Goal: Task Accomplishment & Management: Use online tool/utility

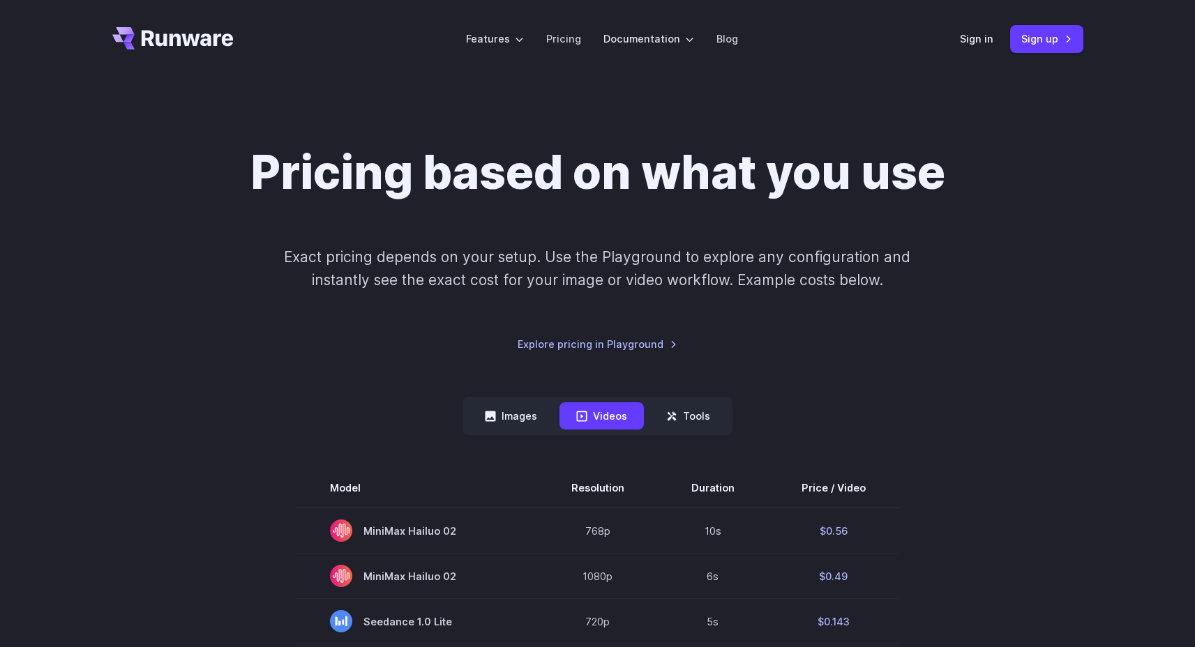
click at [1052, 189] on div "Pricing based on what you use Exact pricing depends on your setup. Use the Play…" at bounding box center [597, 248] width 971 height 207
click at [974, 40] on link "Sign in" at bounding box center [976, 39] width 33 height 16
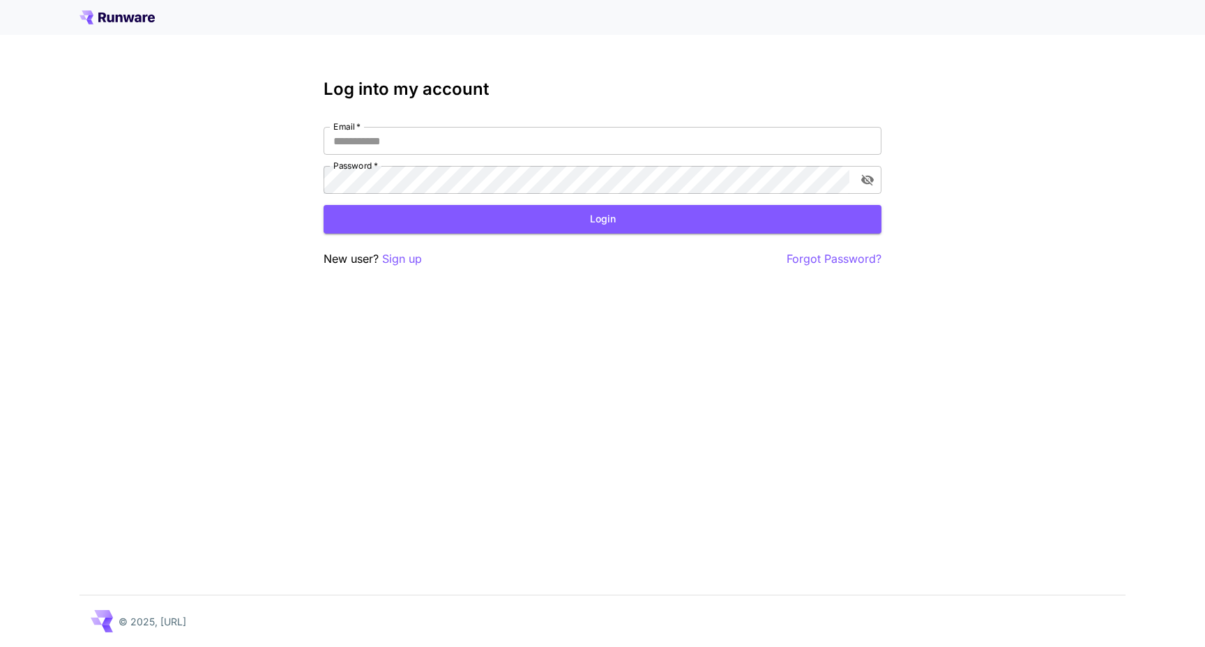
click at [642, 159] on div "Email   * Email   * Password   * Password   *" at bounding box center [603, 160] width 558 height 67
click at [642, 139] on input "Email   *" at bounding box center [603, 141] width 558 height 28
type input "**********"
click at [465, 210] on button "Login" at bounding box center [603, 219] width 558 height 29
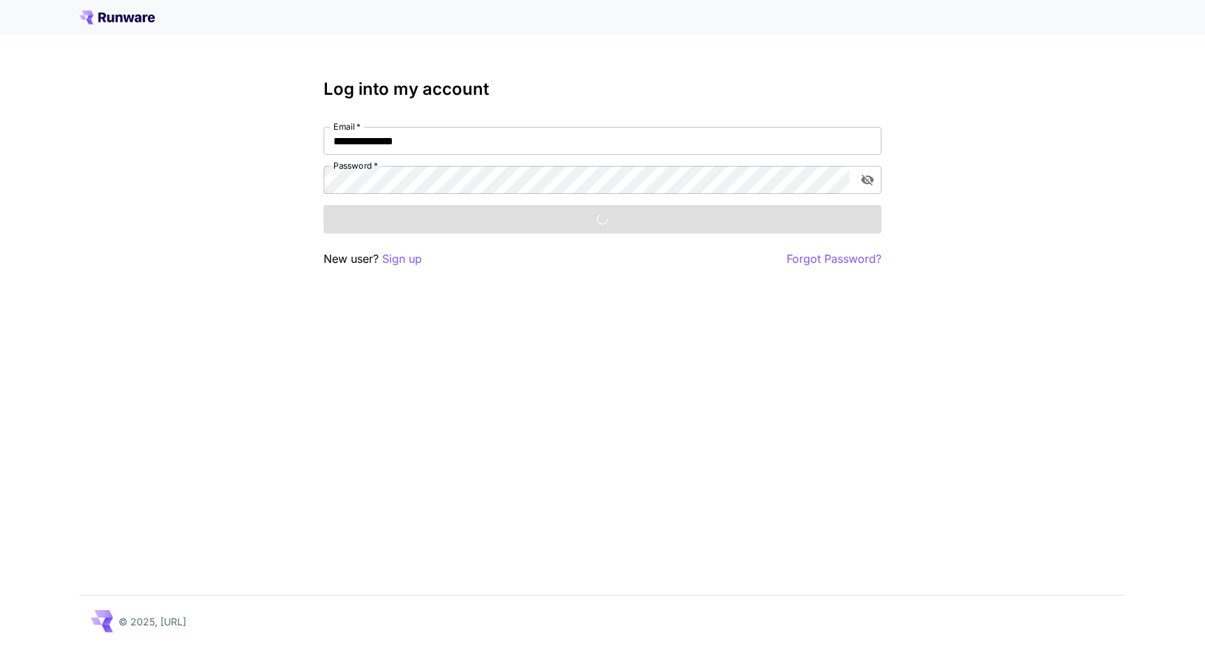
click at [894, 93] on div "**********" at bounding box center [602, 323] width 1205 height 647
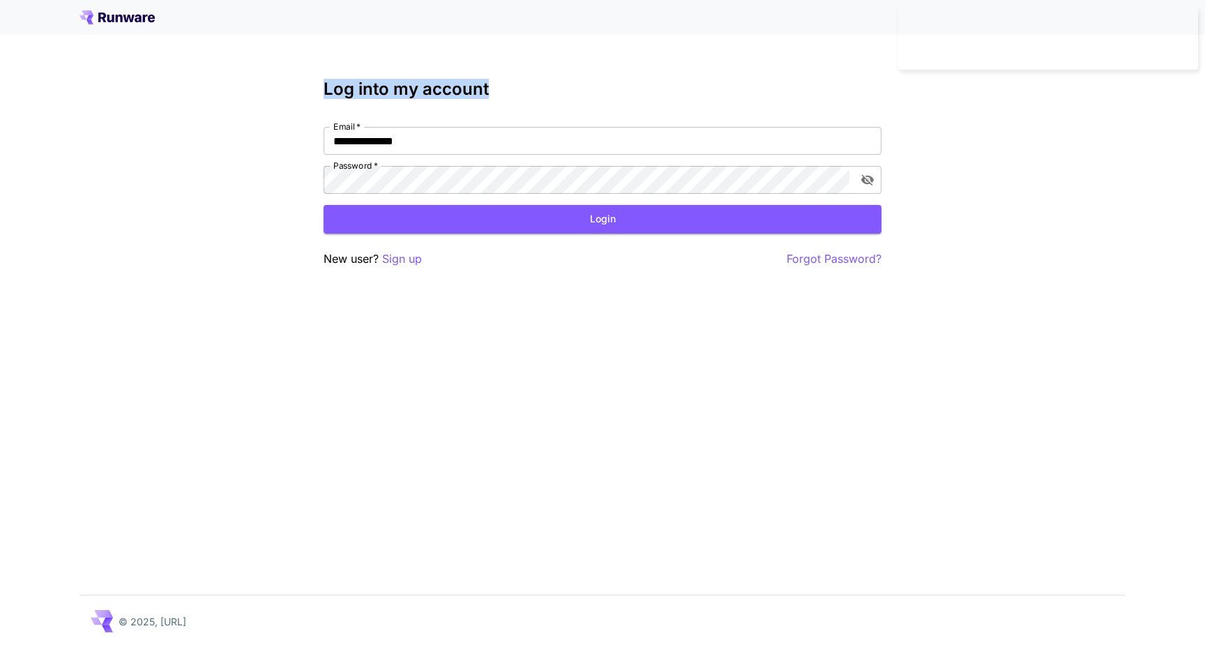
drag, startPoint x: 540, startPoint y: 91, endPoint x: 250, endPoint y: 77, distance: 289.8
click at [250, 77] on div "**********" at bounding box center [602, 323] width 1205 height 647
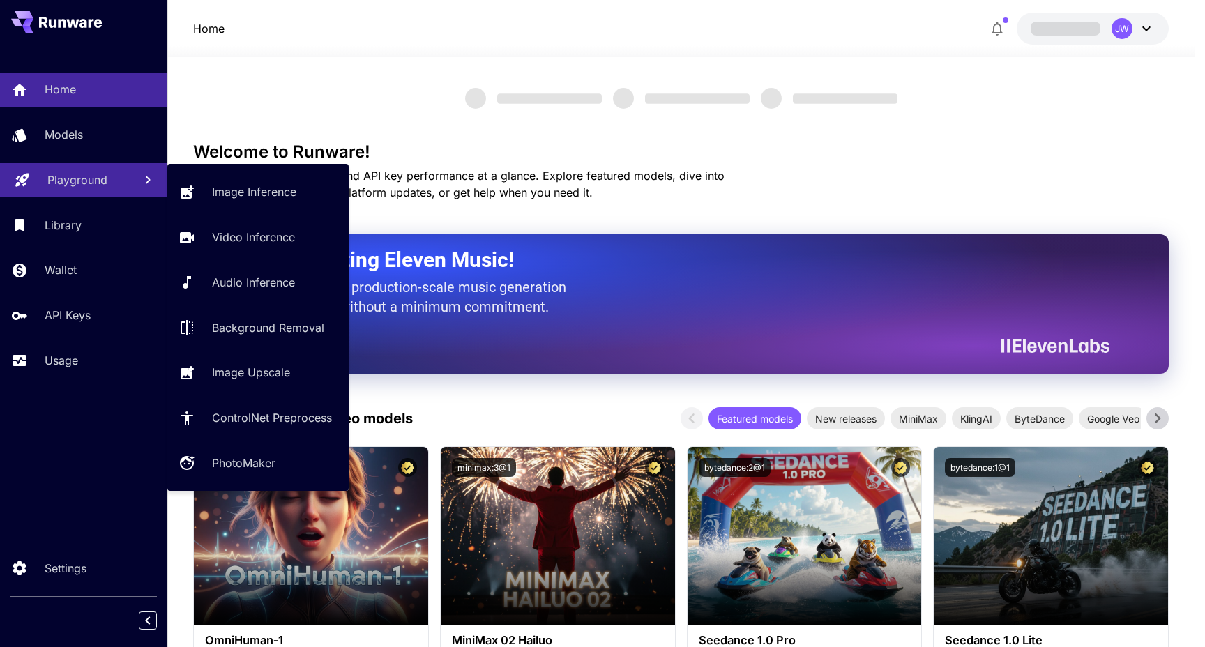
click at [85, 176] on p "Playground" at bounding box center [77, 180] width 60 height 17
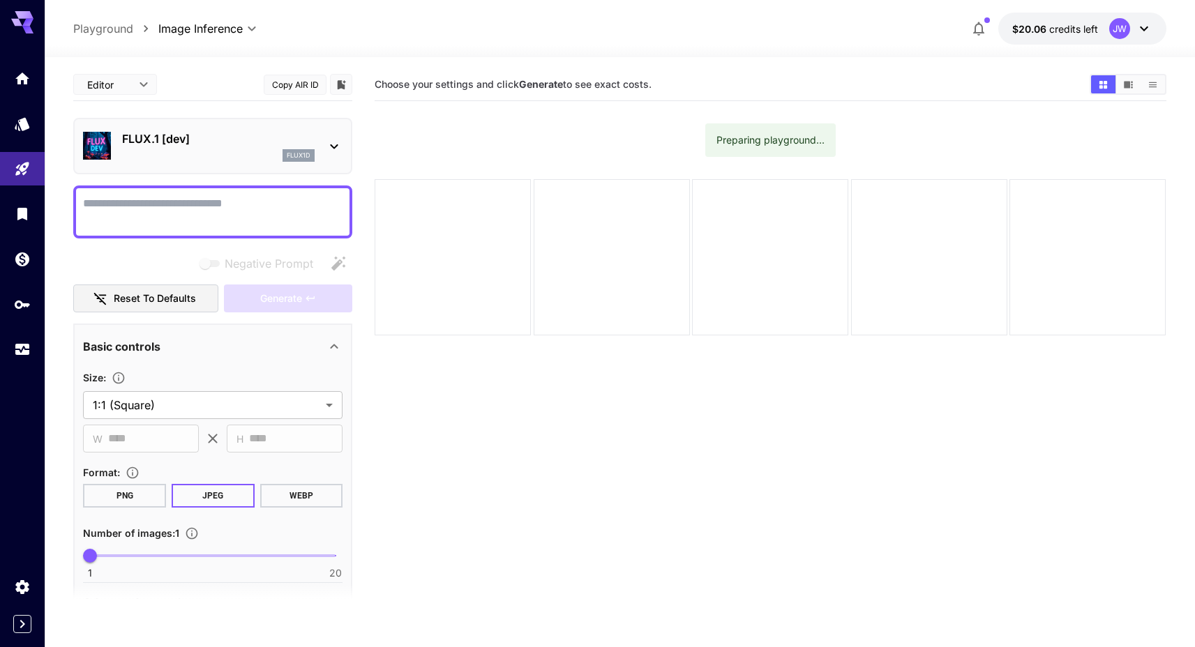
click at [494, 70] on div "Choose your settings and click Generate to see exact costs." at bounding box center [771, 84] width 792 height 33
drag, startPoint x: 683, startPoint y: 83, endPoint x: 379, endPoint y: 82, distance: 304.1
click at [379, 82] on section "Choose your settings and click Generate to see exact costs." at bounding box center [727, 84] width 704 height 13
click at [379, 82] on span "Choose your settings and click Generate to see exact costs." at bounding box center [513, 84] width 277 height 12
drag, startPoint x: 377, startPoint y: 83, endPoint x: 713, endPoint y: 82, distance: 336.2
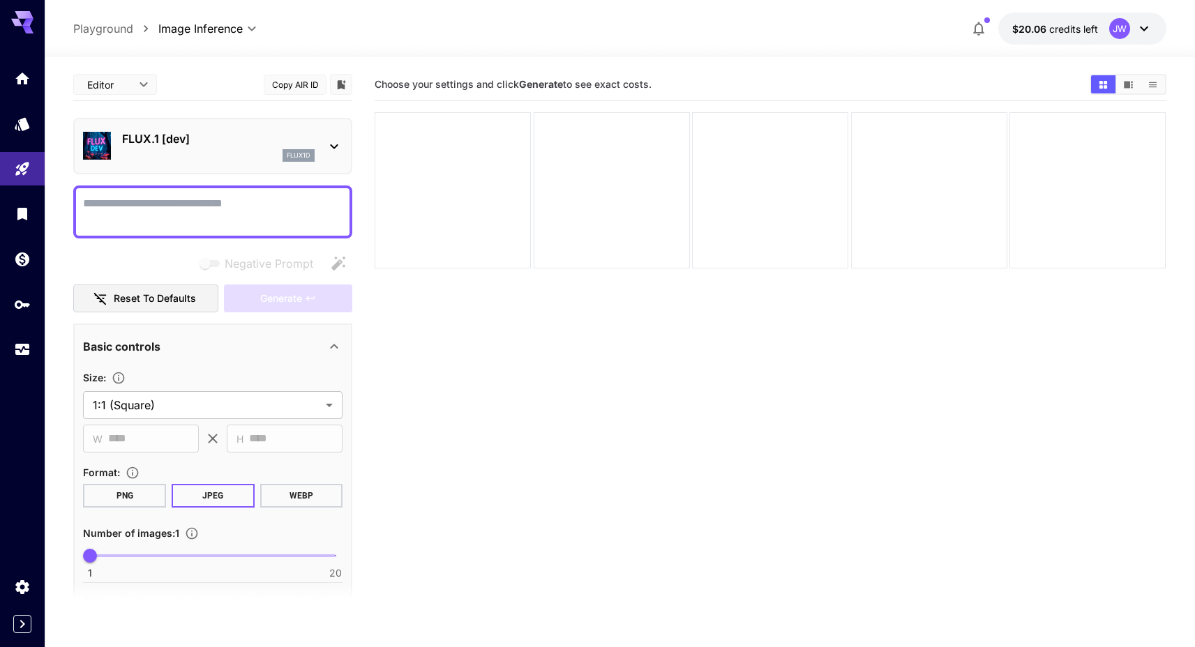
click at [713, 82] on section "Choose your settings and click Generate to see exact costs." at bounding box center [727, 84] width 704 height 13
click at [712, 82] on section "Choose your settings and click Generate to see exact costs." at bounding box center [727, 84] width 704 height 13
click at [541, 435] on section "Choose your settings and click Generate to see exact costs." at bounding box center [771, 391] width 792 height 647
click at [310, 150] on div "flux1d" at bounding box center [298, 155] width 32 height 13
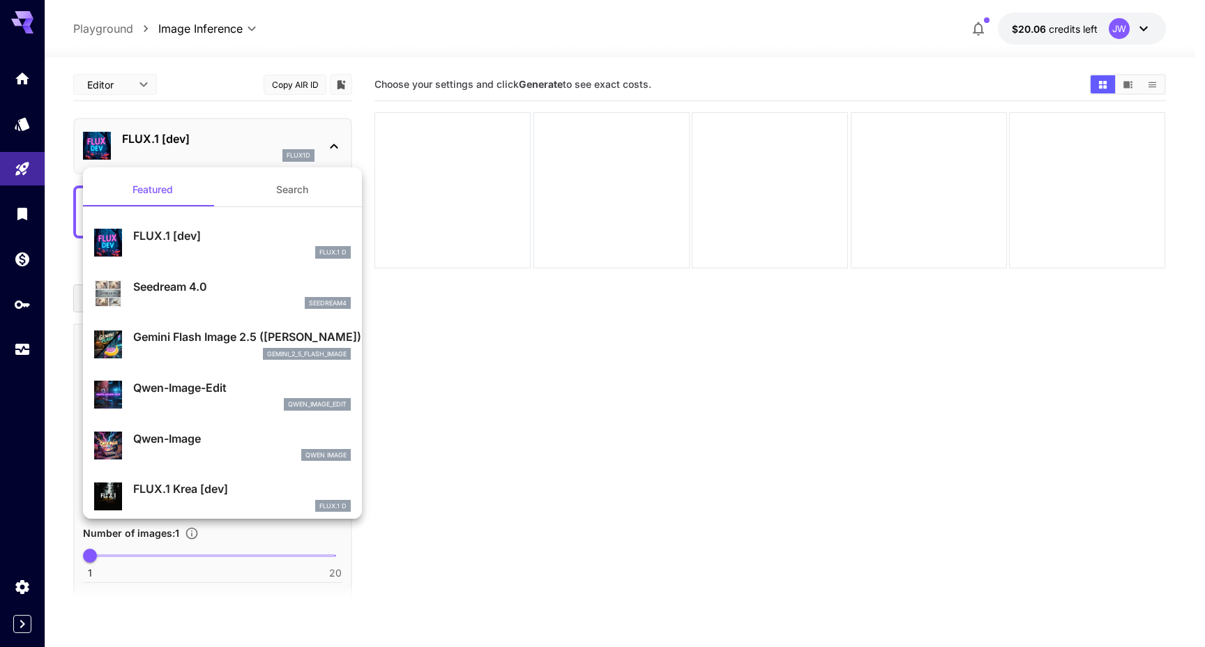
drag, startPoint x: 580, startPoint y: 399, endPoint x: 172, endPoint y: 280, distance: 424.9
click at [580, 399] on div at bounding box center [602, 323] width 1205 height 647
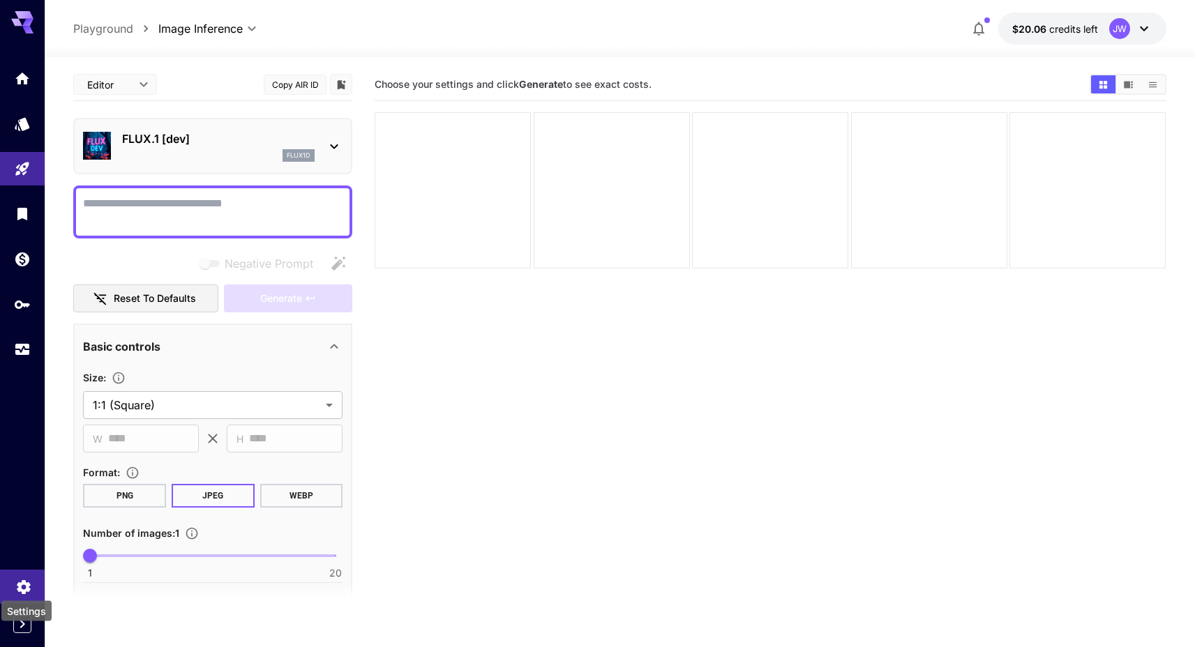
click at [17, 587] on icon "Settings" at bounding box center [23, 586] width 17 height 17
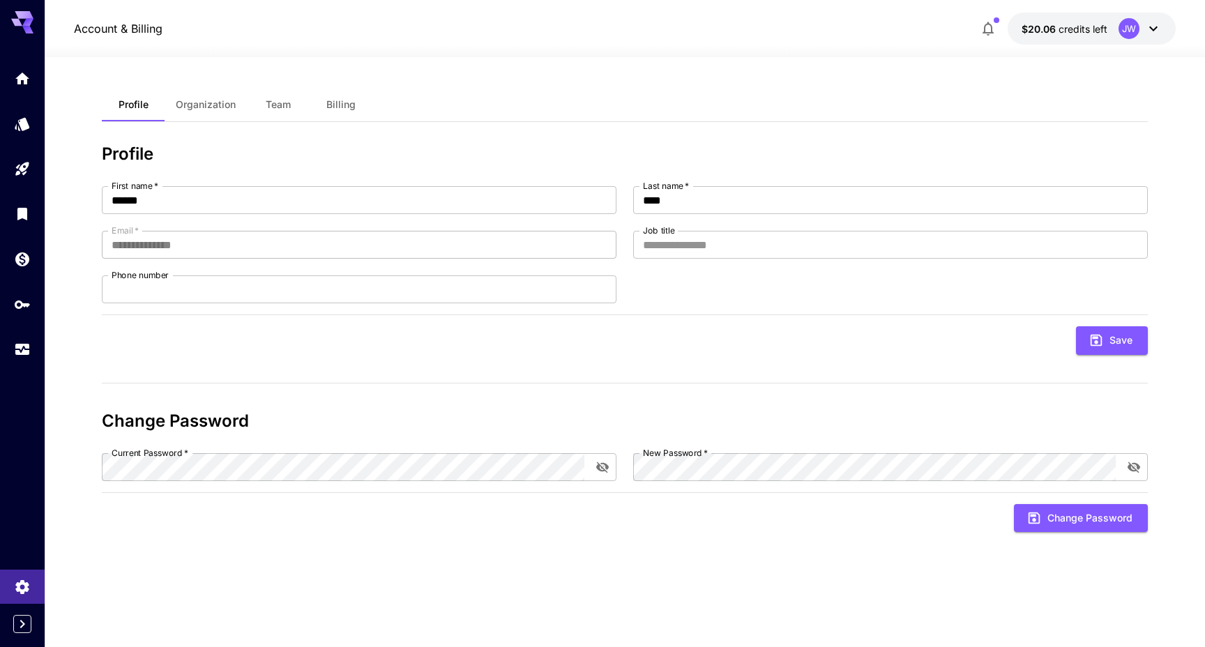
click at [22, 632] on icon "Expand sidebar" at bounding box center [22, 624] width 17 height 17
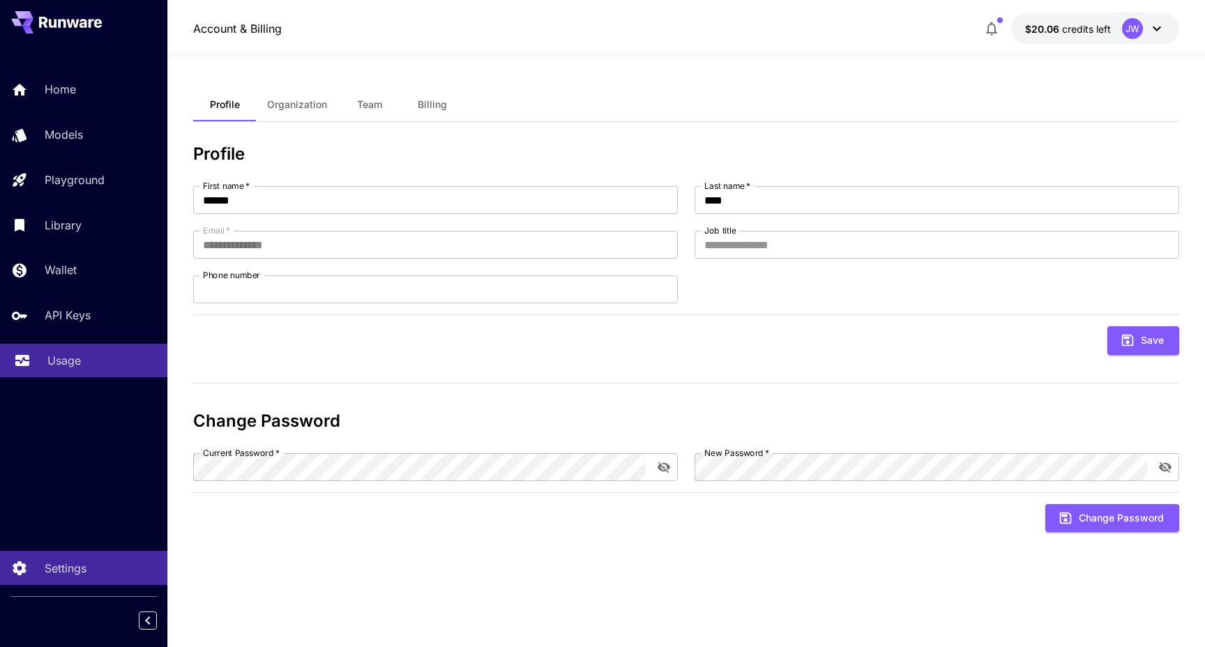
click at [85, 368] on div "Usage" at bounding box center [101, 360] width 109 height 17
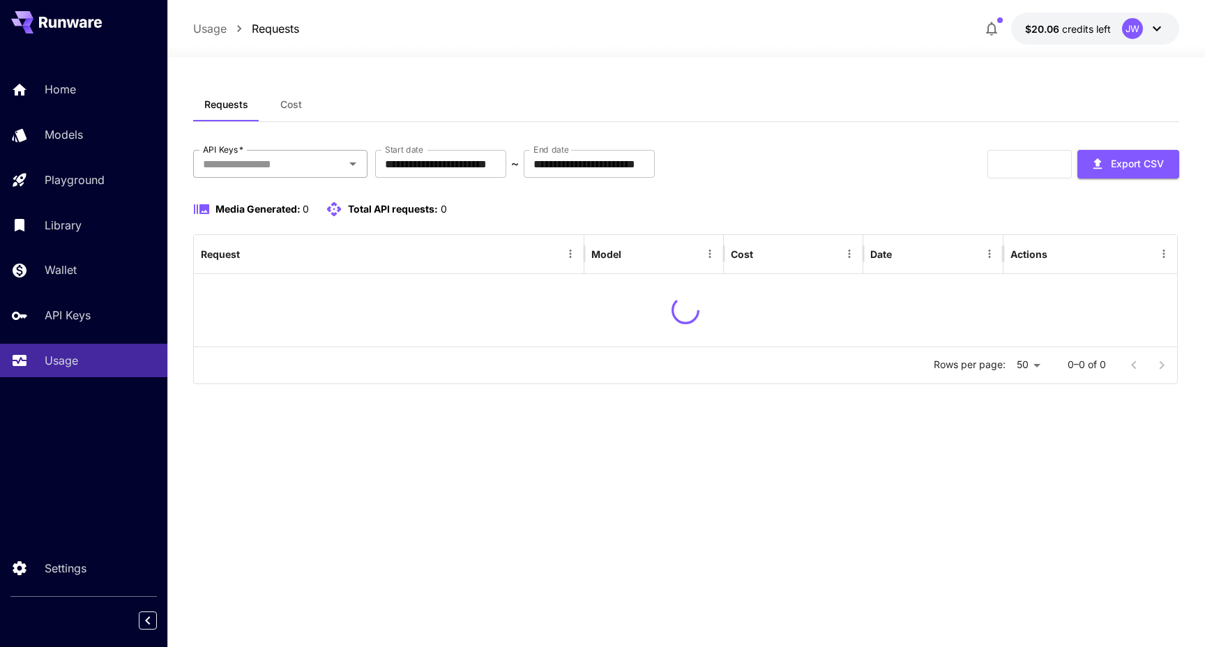
click at [265, 165] on input "API Keys   *" at bounding box center [268, 164] width 143 height 20
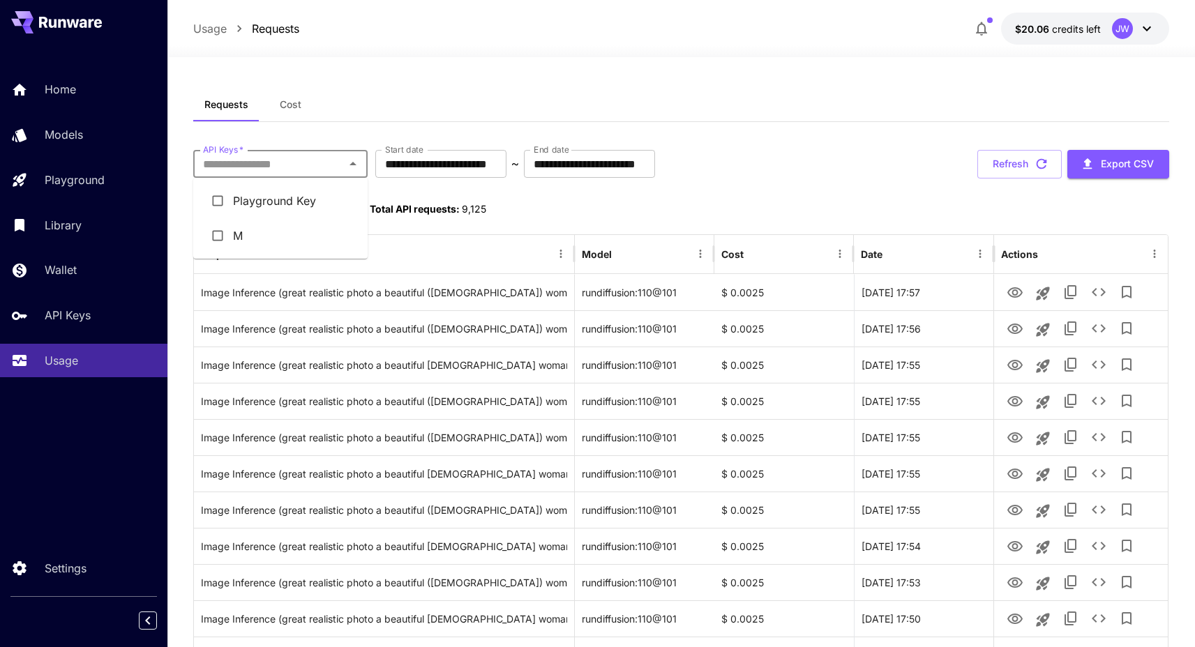
click at [267, 197] on li "Playground Key" at bounding box center [280, 200] width 174 height 35
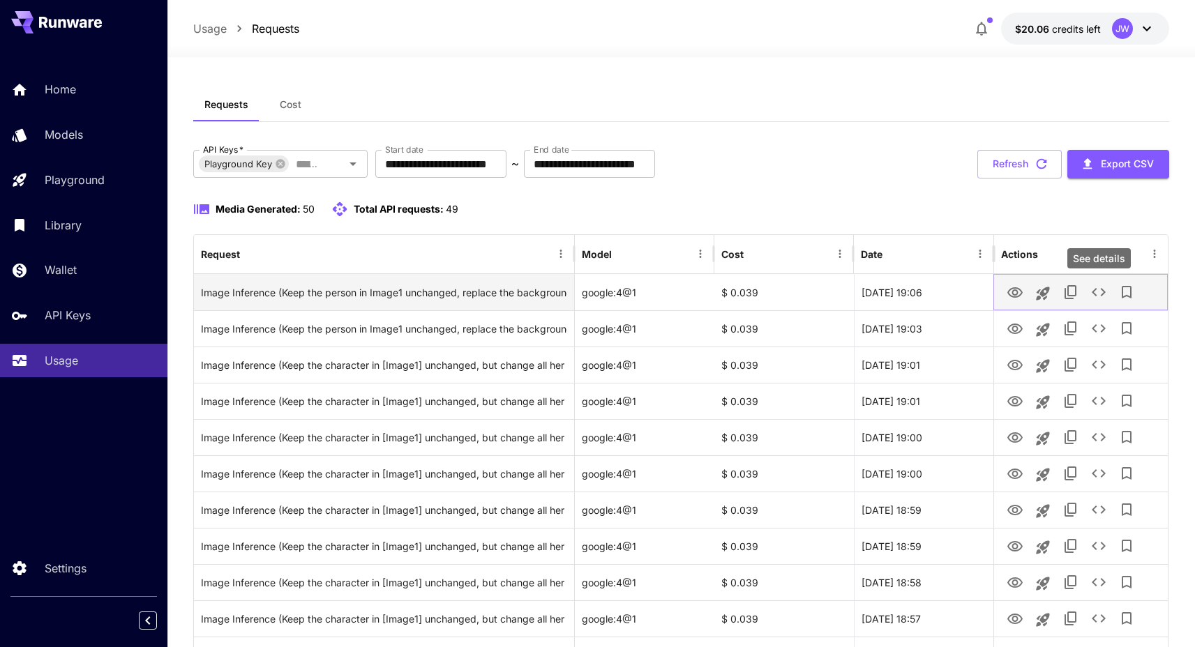
click at [1094, 294] on icon "See details" at bounding box center [1099, 292] width 14 height 8
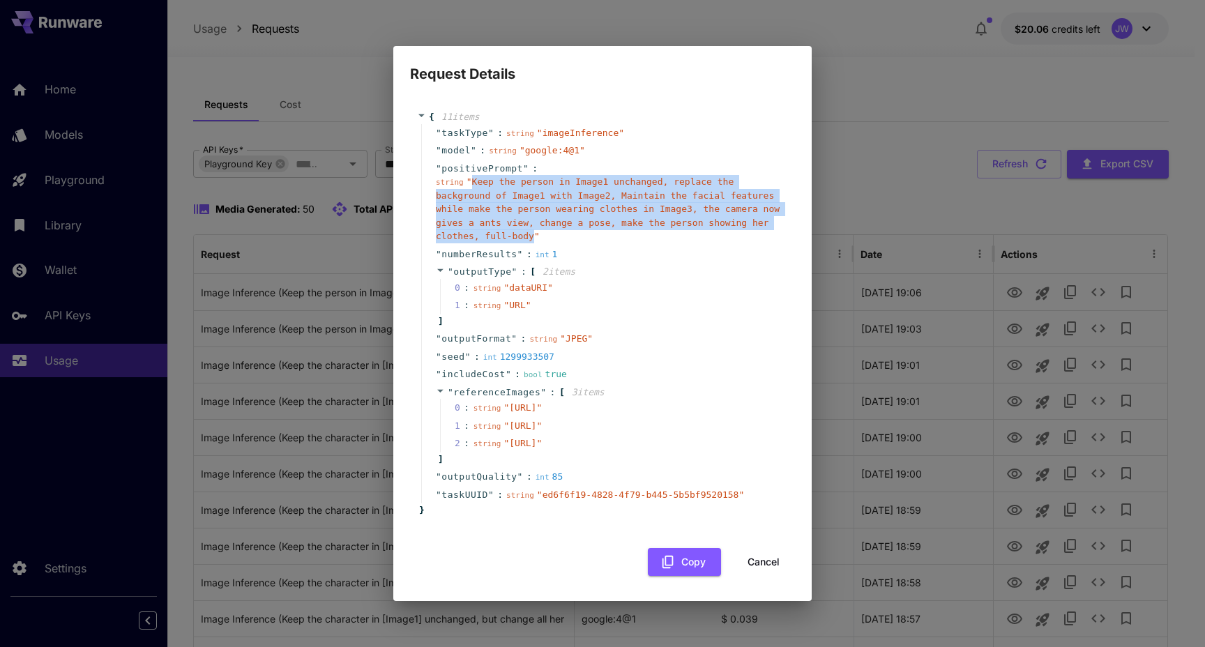
drag, startPoint x: 472, startPoint y: 156, endPoint x: 598, endPoint y: 215, distance: 138.8
click at [598, 215] on span "" Keep the person in Image1 unchanged, replace the background of Image1 with Im…" at bounding box center [608, 208] width 344 height 65
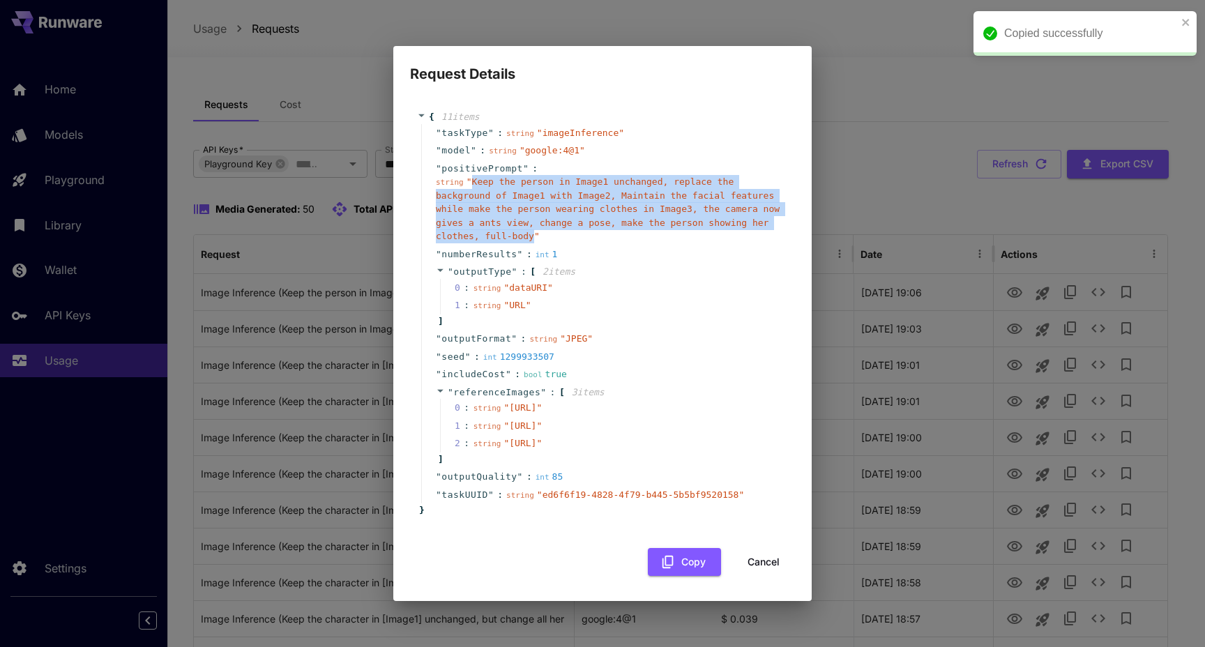
copy span "Keep the person in Image1 unchanged, replace the background of Image1 with Imag…"
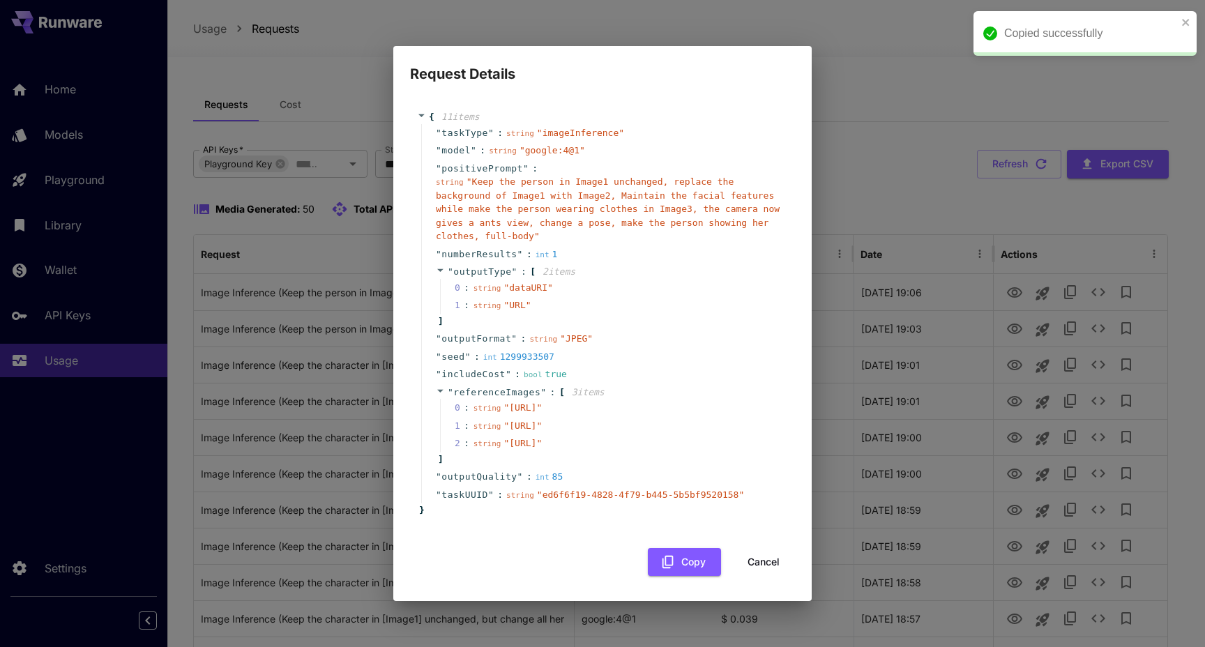
click at [504, 412] on span "" [URL] "" at bounding box center [523, 407] width 38 height 10
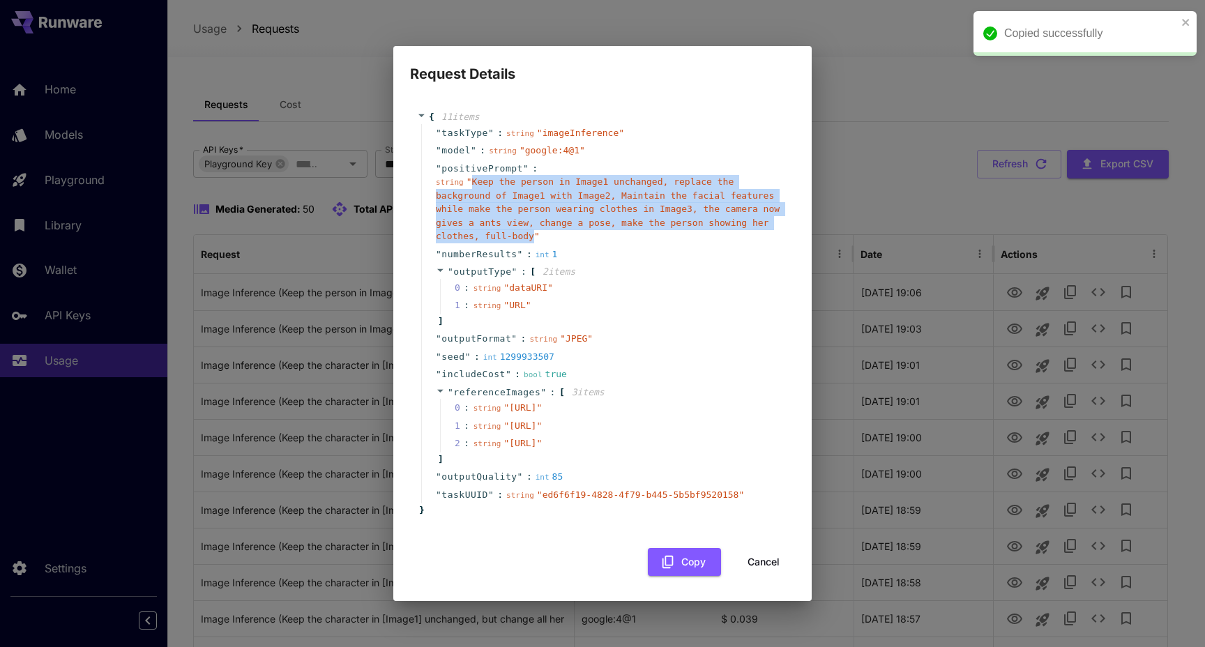
drag, startPoint x: 471, startPoint y: 156, endPoint x: 598, endPoint y: 214, distance: 139.2
click at [598, 214] on span "" Keep the person in Image1 unchanged, replace the background of Image1 with Im…" at bounding box center [608, 208] width 344 height 65
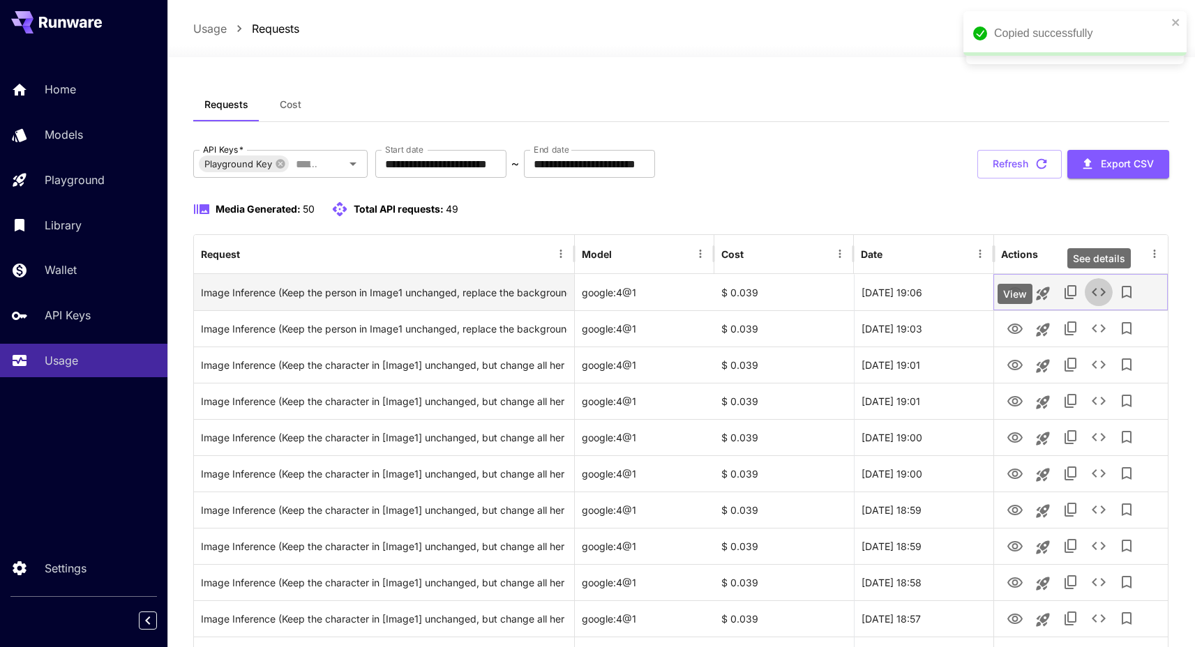
click at [1011, 281] on button "View" at bounding box center [1015, 292] width 28 height 29
click at [1013, 299] on icon "View" at bounding box center [1014, 293] width 17 height 17
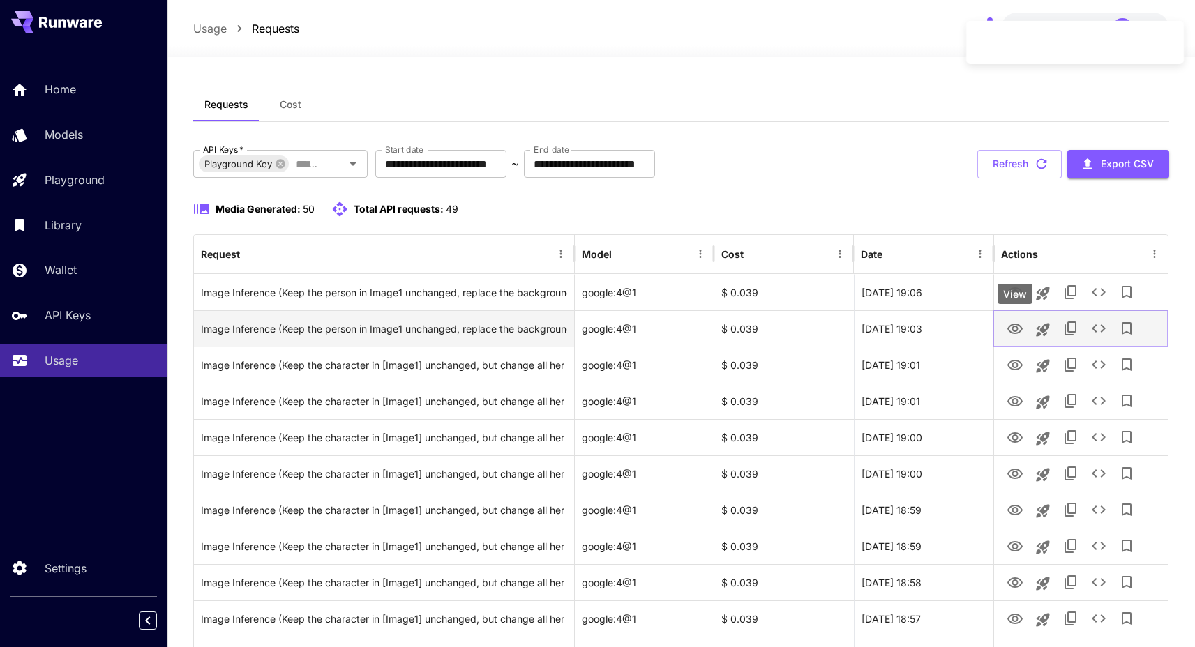
click at [1016, 335] on icon "View" at bounding box center [1014, 329] width 17 height 17
click at [1097, 332] on icon "See details" at bounding box center [1098, 328] width 17 height 17
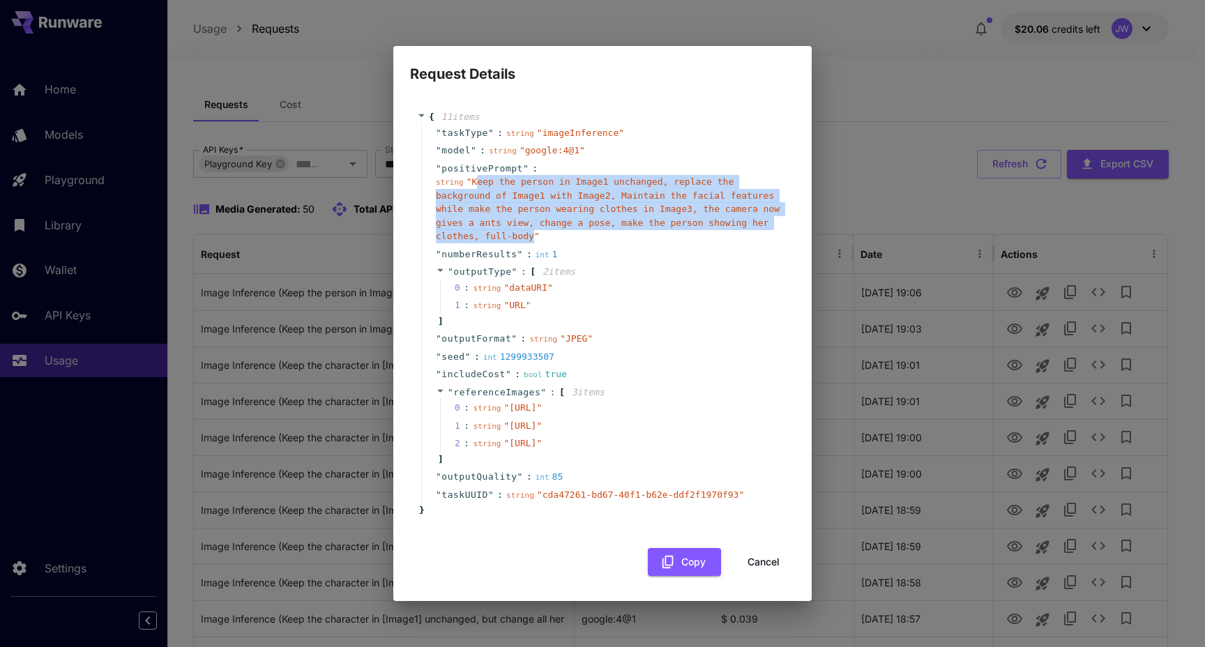
drag, startPoint x: 601, startPoint y: 211, endPoint x: 475, endPoint y: 162, distance: 135.0
click at [475, 176] on span "" Keep the person in Image1 unchanged, replace the background of Image1 with Im…" at bounding box center [608, 208] width 344 height 65
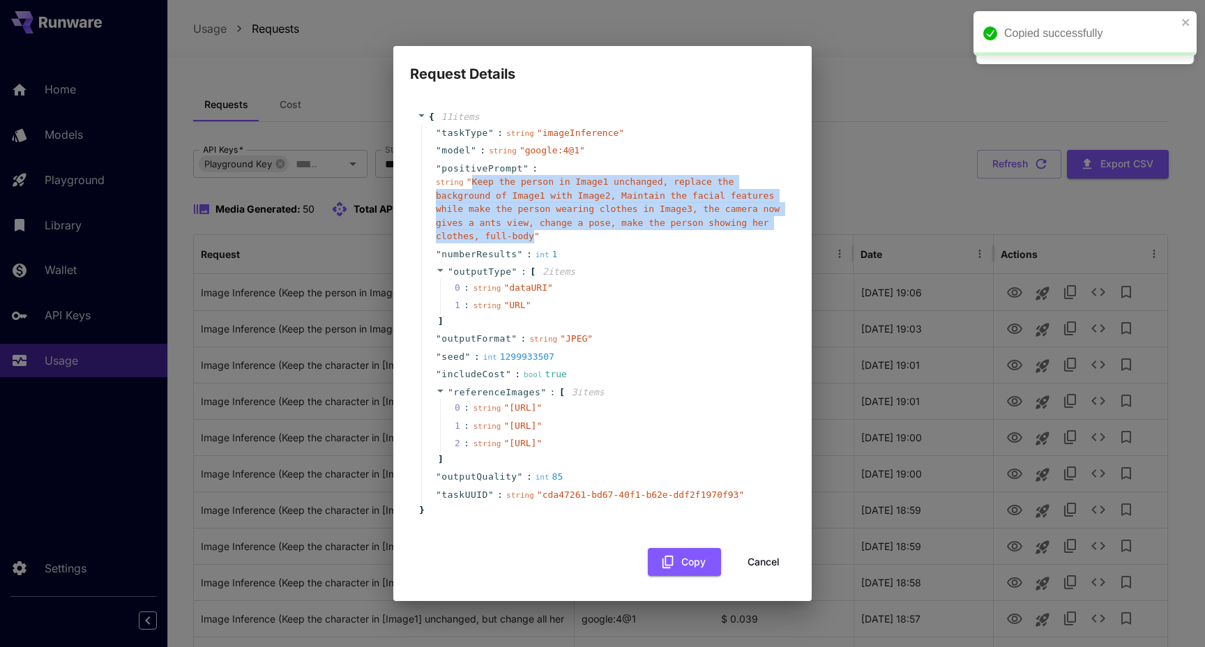
drag, startPoint x: 473, startPoint y: 158, endPoint x: 599, endPoint y: 216, distance: 138.6
click at [599, 216] on span "" Keep the person in Image1 unchanged, replace the background of Image1 with Im…" at bounding box center [608, 208] width 344 height 65
copy span "Keep the person in Image1 unchanged, replace the background of Image1 with Imag…"
click at [766, 577] on button "Cancel" at bounding box center [763, 562] width 63 height 29
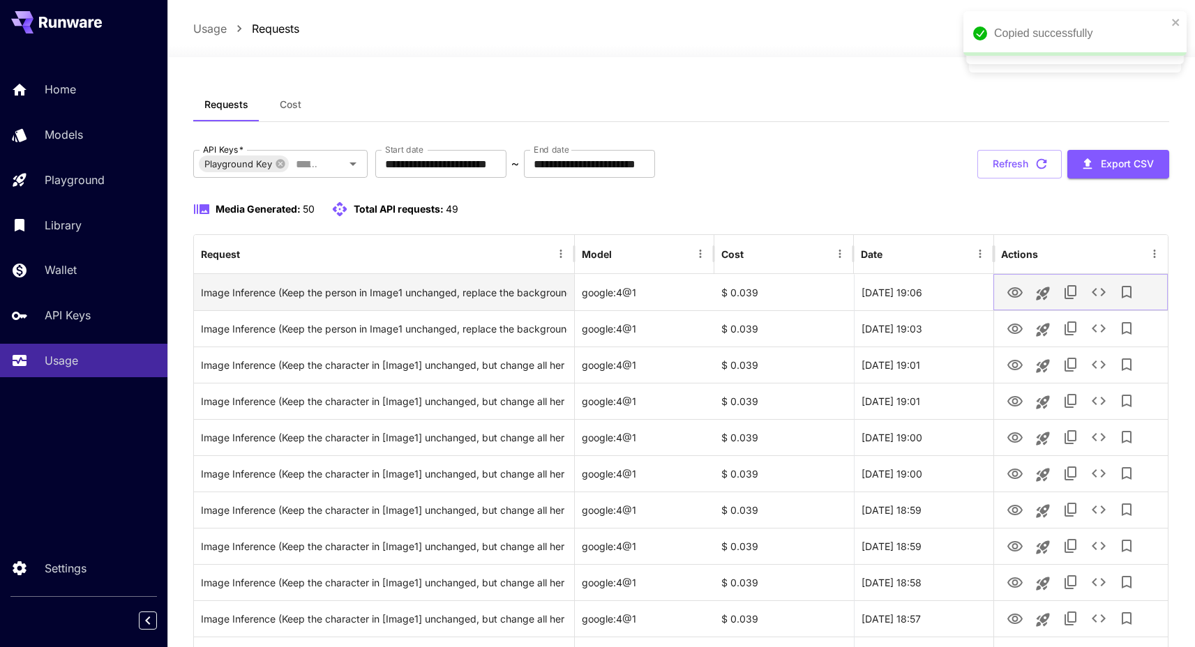
click at [1090, 296] on icon "See details" at bounding box center [1098, 292] width 17 height 17
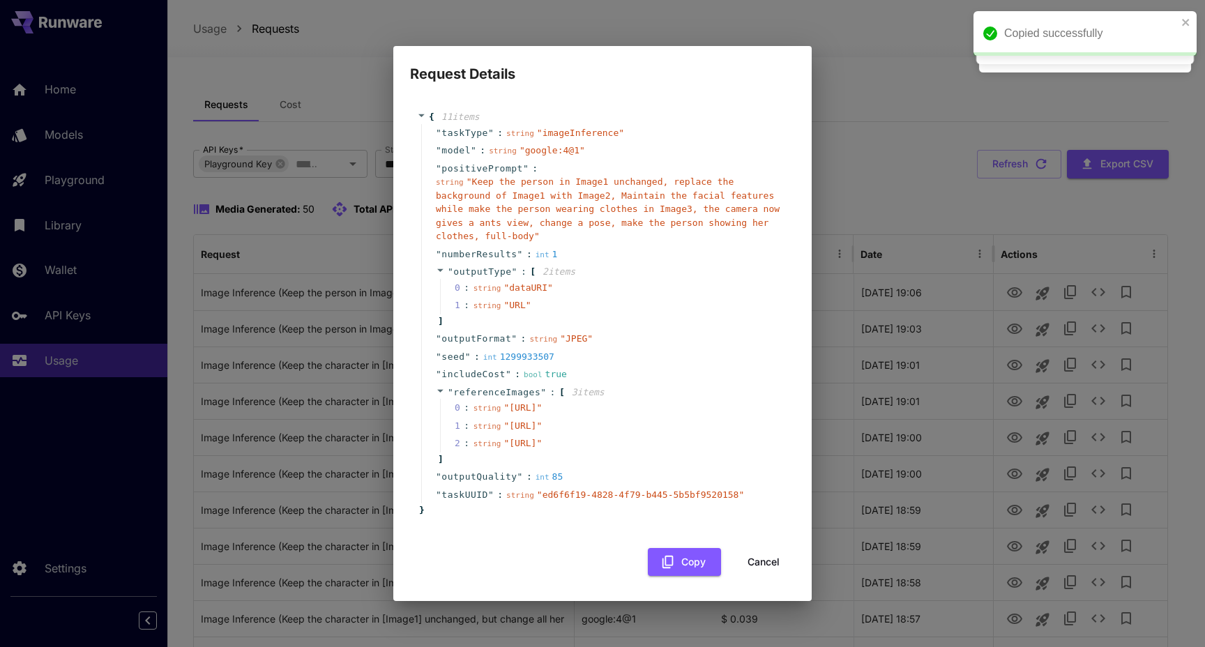
click at [930, 187] on div "Request Details { 11 item s " taskType " : string " imageInference " " model " …" at bounding box center [602, 323] width 1205 height 647
drag, startPoint x: 749, startPoint y: 613, endPoint x: 1031, endPoint y: 382, distance: 364.7
click at [749, 577] on button "Cancel" at bounding box center [763, 562] width 63 height 29
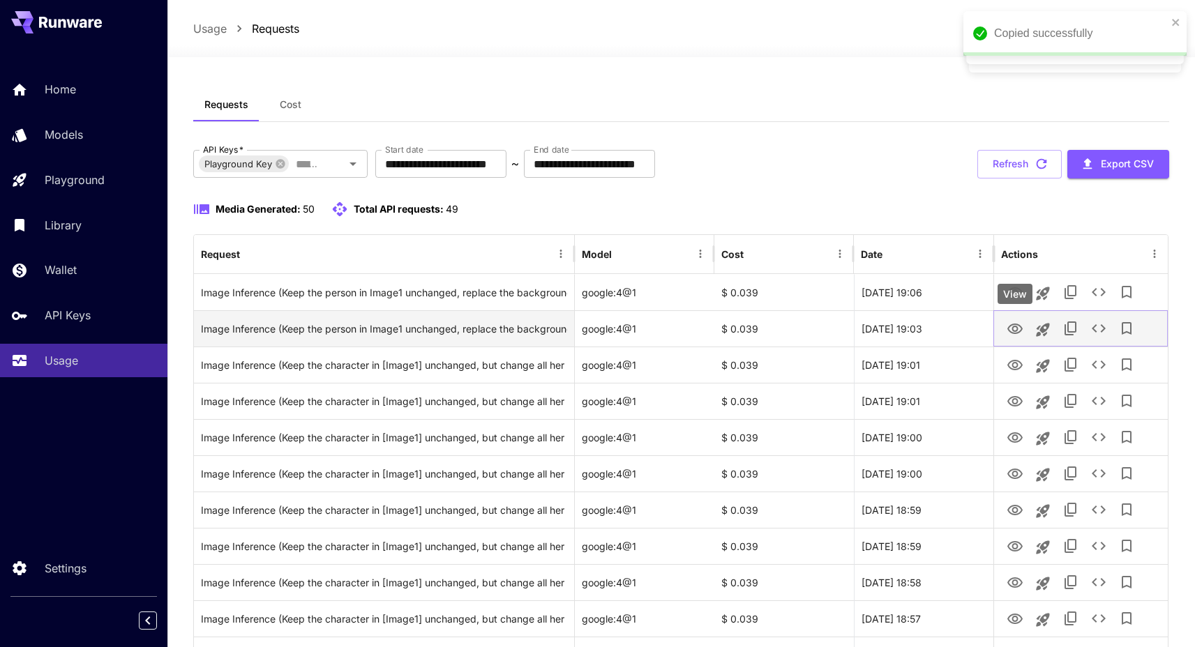
click at [1008, 333] on icon "View" at bounding box center [1014, 329] width 17 height 17
click at [1093, 331] on icon "See details" at bounding box center [1098, 328] width 17 height 17
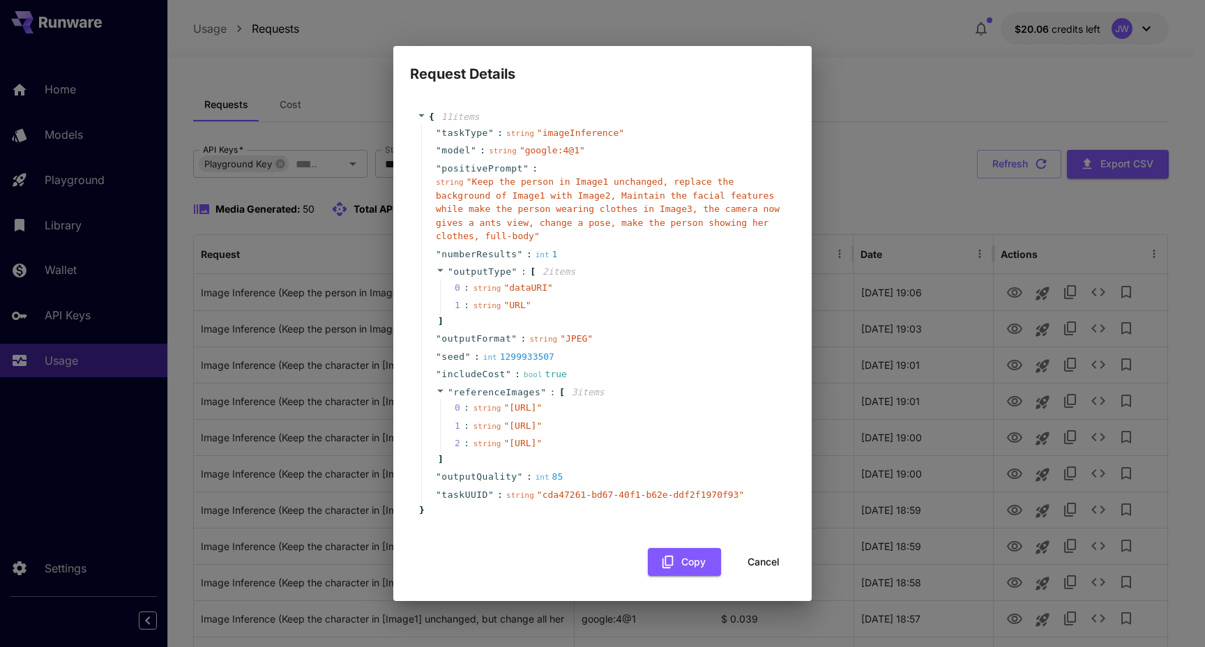
drag, startPoint x: 572, startPoint y: 412, endPoint x: 490, endPoint y: 401, distance: 83.1
click at [504, 402] on span "" [URL] "" at bounding box center [523, 407] width 38 height 10
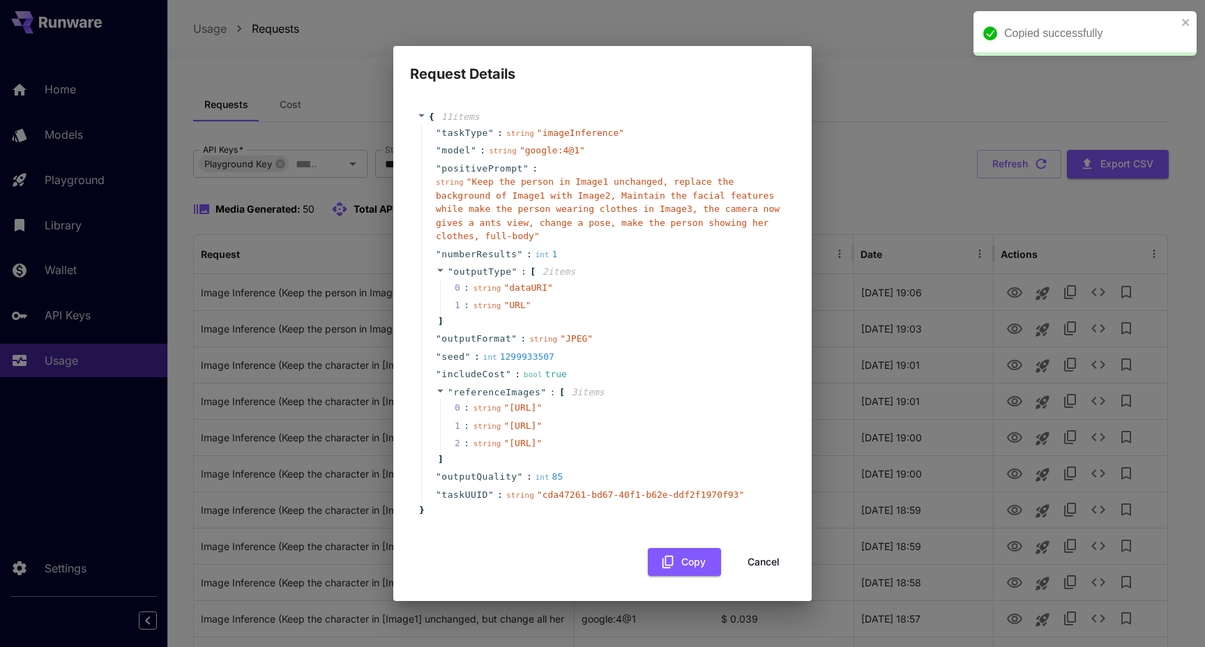
drag, startPoint x: 598, startPoint y: 413, endPoint x: 590, endPoint y: 412, distance: 7.8
click at [543, 413] on div "string " [URL] "" at bounding box center [508, 408] width 69 height 14
drag, startPoint x: 573, startPoint y: 413, endPoint x: 491, endPoint y: 401, distance: 83.2
click at [504, 402] on span "" [URL] "" at bounding box center [523, 407] width 38 height 10
copy span "[URL]"
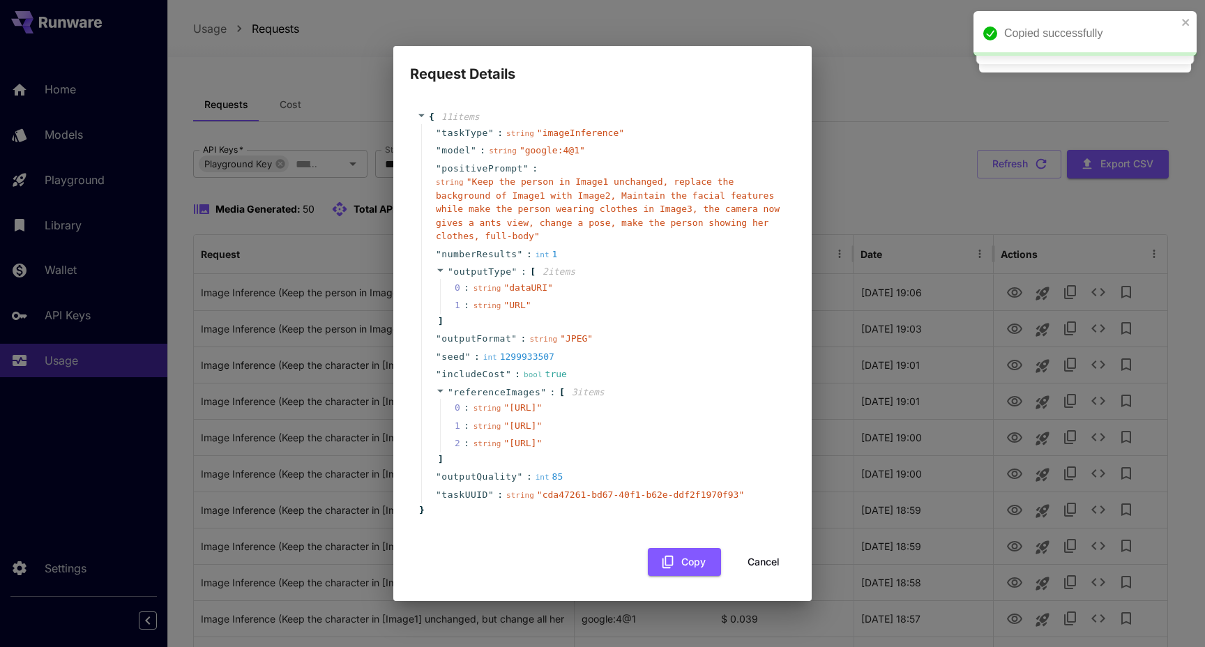
drag, startPoint x: 492, startPoint y: 444, endPoint x: 568, endPoint y: 462, distance: 79.0
click at [543, 433] on div "string " [URL] "" at bounding box center [508, 426] width 69 height 14
copy span "[URL]"
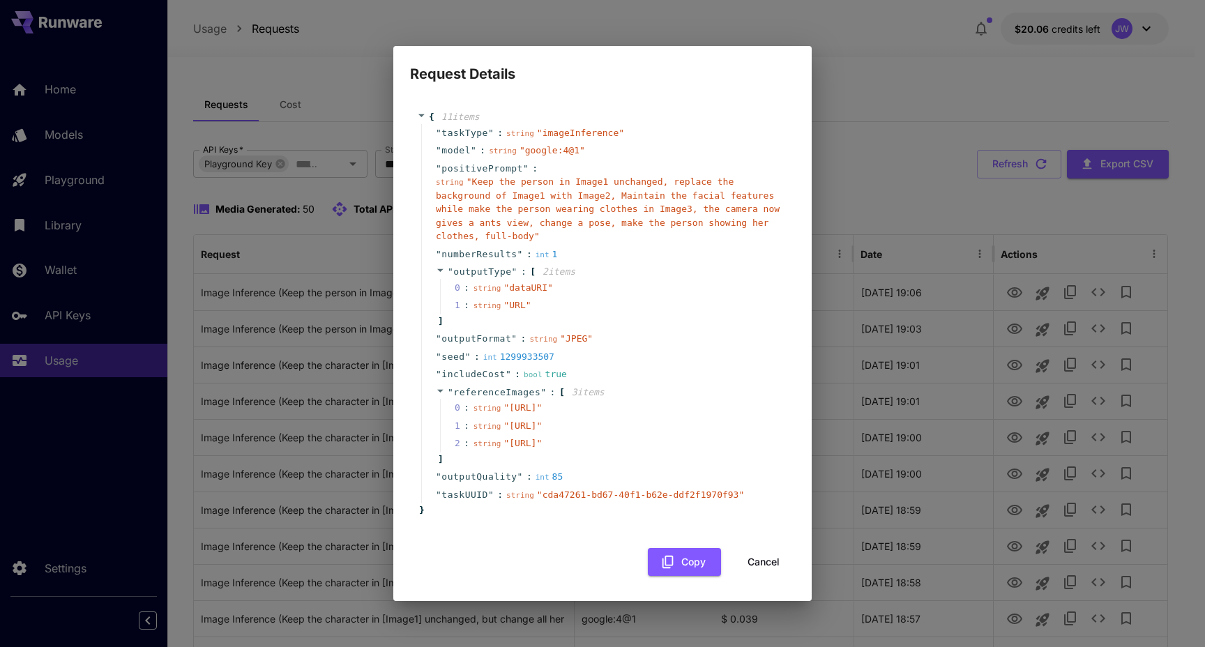
drag, startPoint x: 492, startPoint y: 487, endPoint x: 571, endPoint y: 505, distance: 80.2
click at [542, 448] on span "" [URL] "" at bounding box center [523, 443] width 38 height 10
copy span "[URL]"
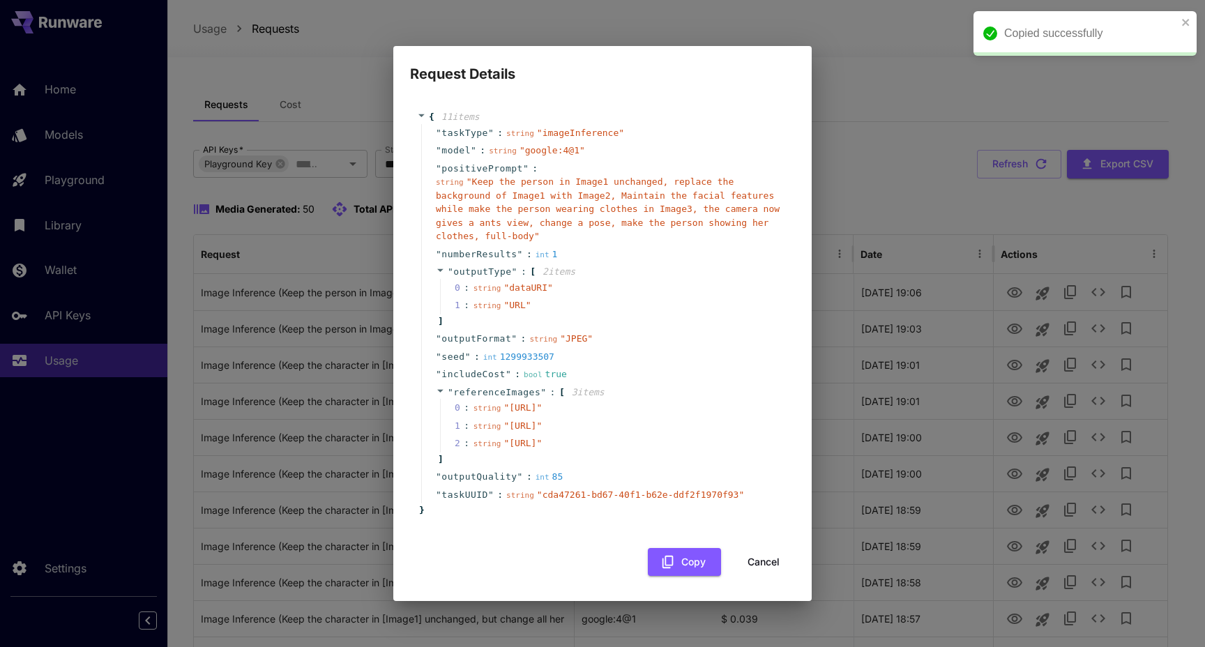
click at [826, 71] on div "Request Details { 11 item s " taskType " : string " imageInference " " model " …" at bounding box center [602, 323] width 1205 height 647
click at [740, 577] on button "Cancel" at bounding box center [763, 562] width 63 height 29
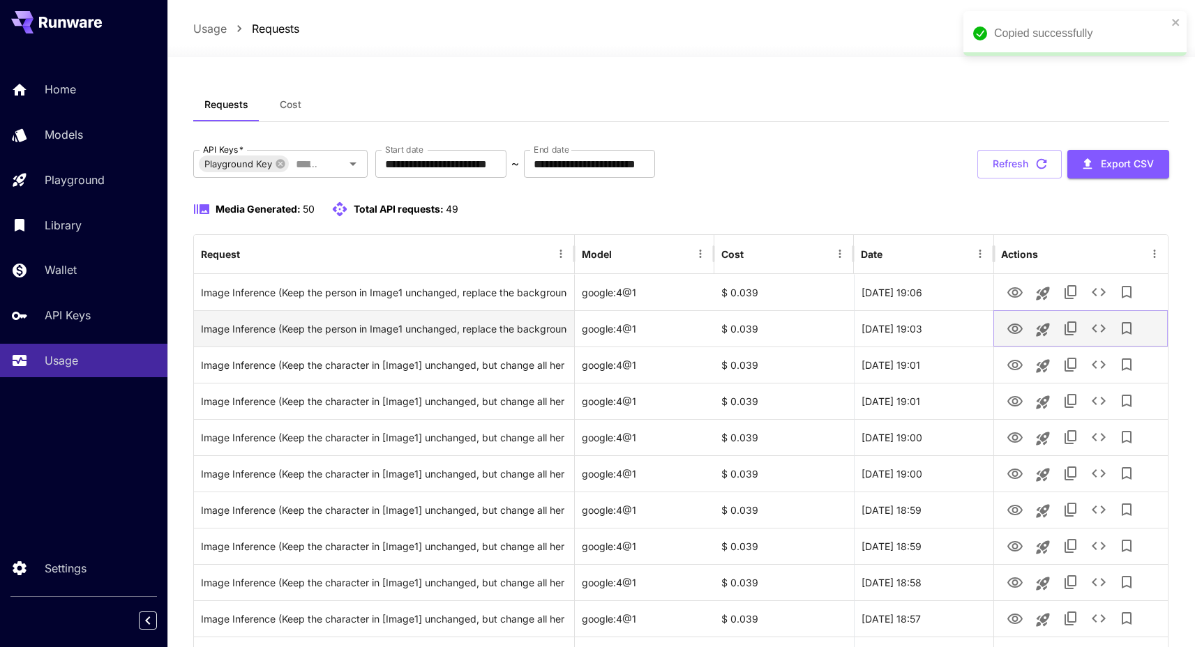
click at [1017, 327] on icon "View" at bounding box center [1014, 329] width 17 height 17
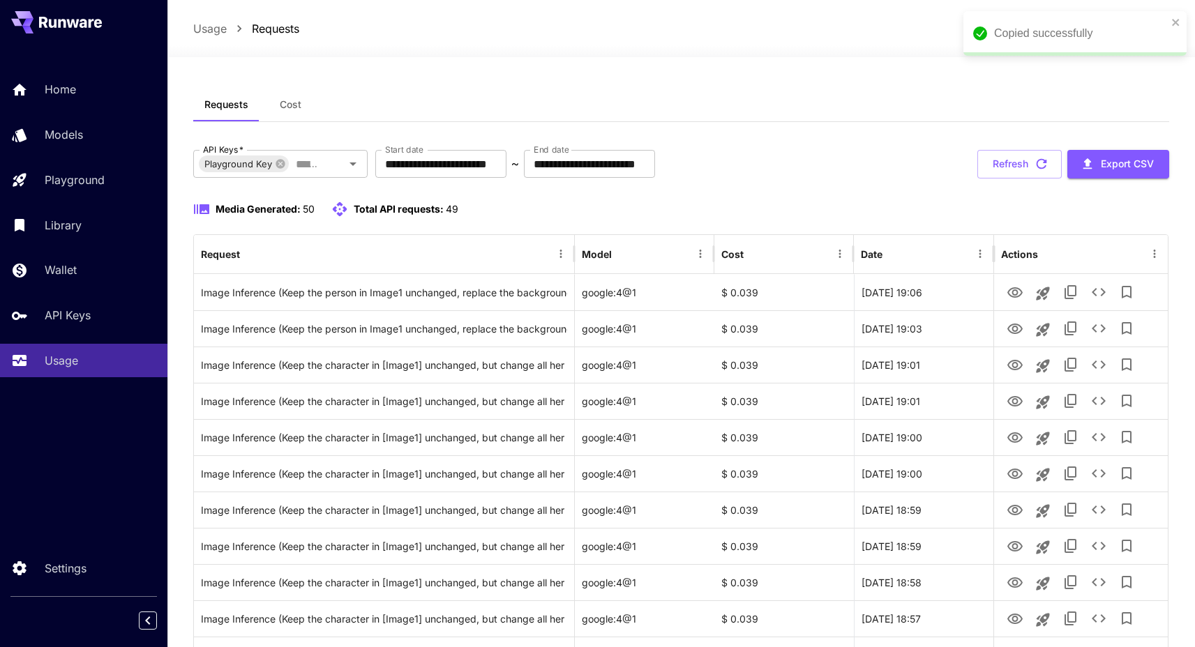
click at [906, 99] on div "Requests Cost" at bounding box center [681, 105] width 976 height 34
click at [1176, 20] on icon "close" at bounding box center [1176, 22] width 10 height 11
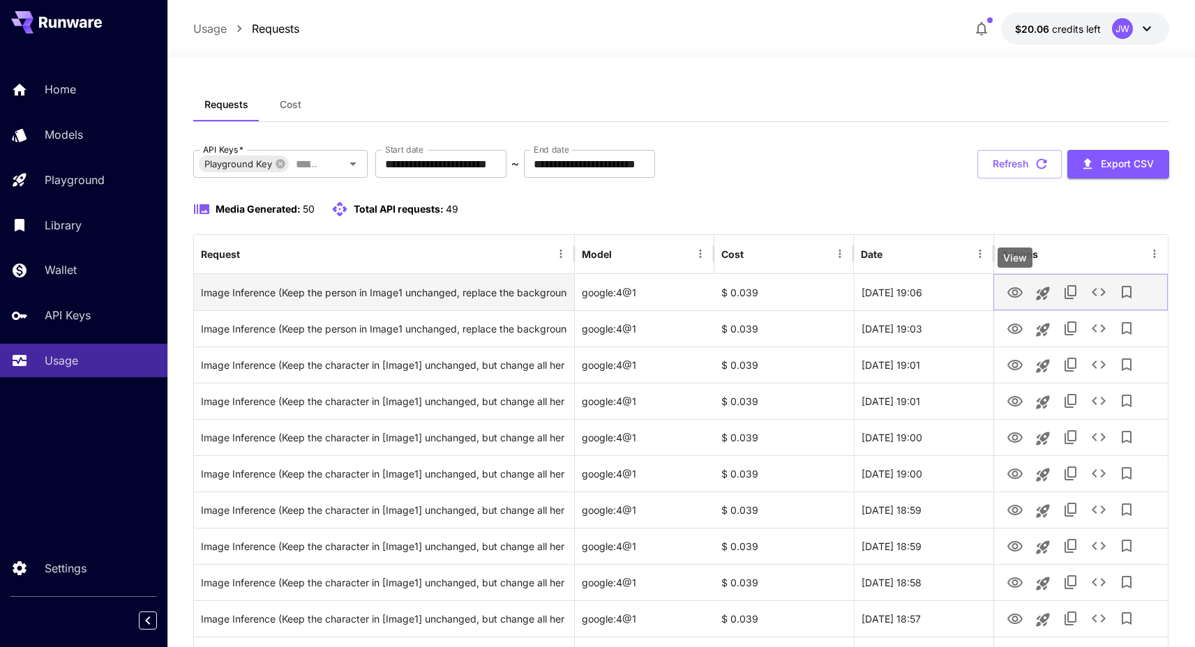
click at [1023, 297] on button "View" at bounding box center [1015, 292] width 28 height 29
click at [1009, 294] on icon "View" at bounding box center [1014, 292] width 15 height 10
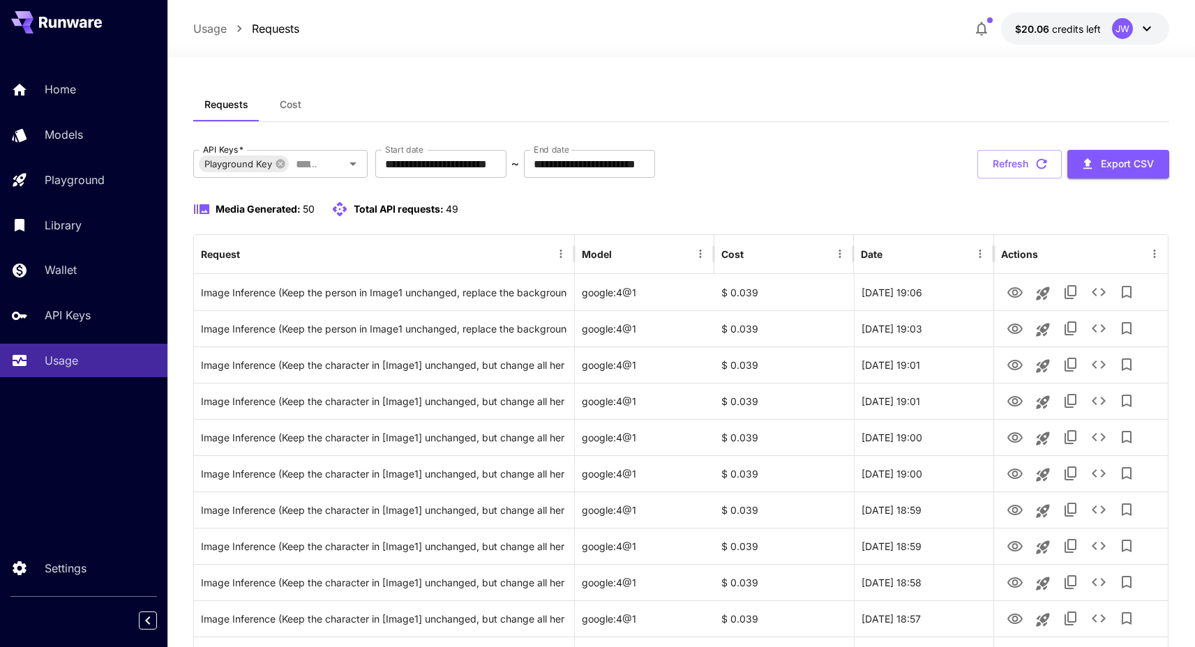
click at [823, 88] on div "Requests Cost" at bounding box center [681, 105] width 976 height 34
click at [762, 151] on div "**********" at bounding box center [681, 164] width 976 height 29
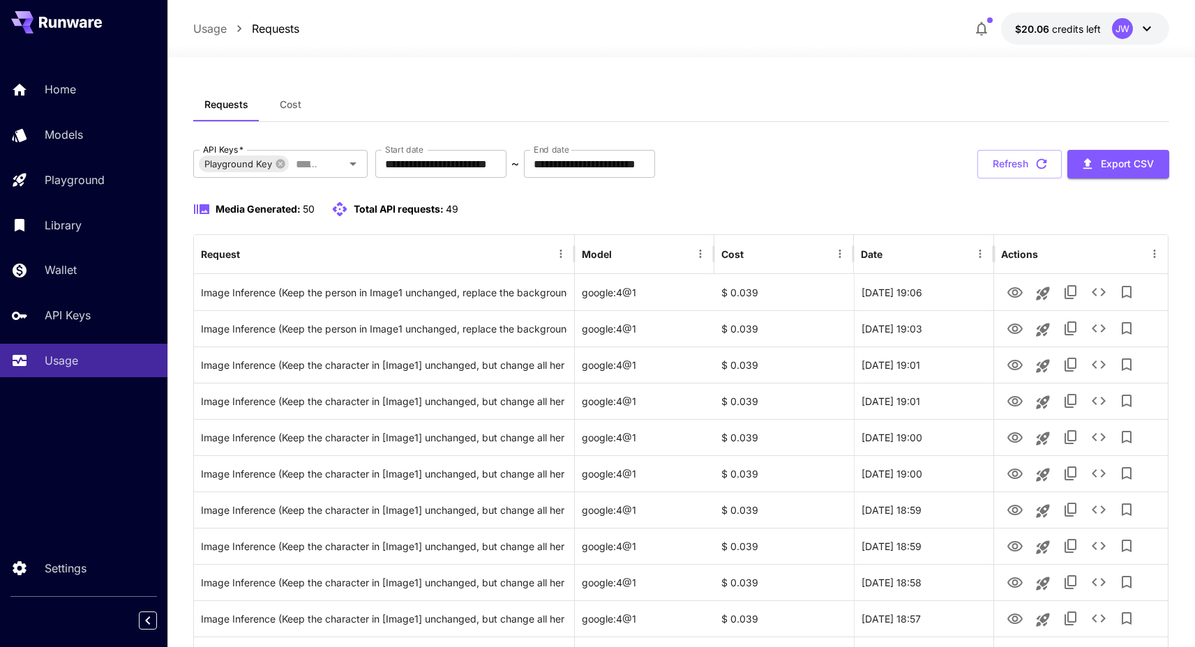
click at [760, 151] on div "**********" at bounding box center [681, 164] width 976 height 29
click at [1036, 114] on div "Requests Cost" at bounding box center [681, 105] width 976 height 34
click at [825, 98] on div "Requests Cost" at bounding box center [681, 105] width 976 height 34
